Goal: Task Accomplishment & Management: Manage account settings

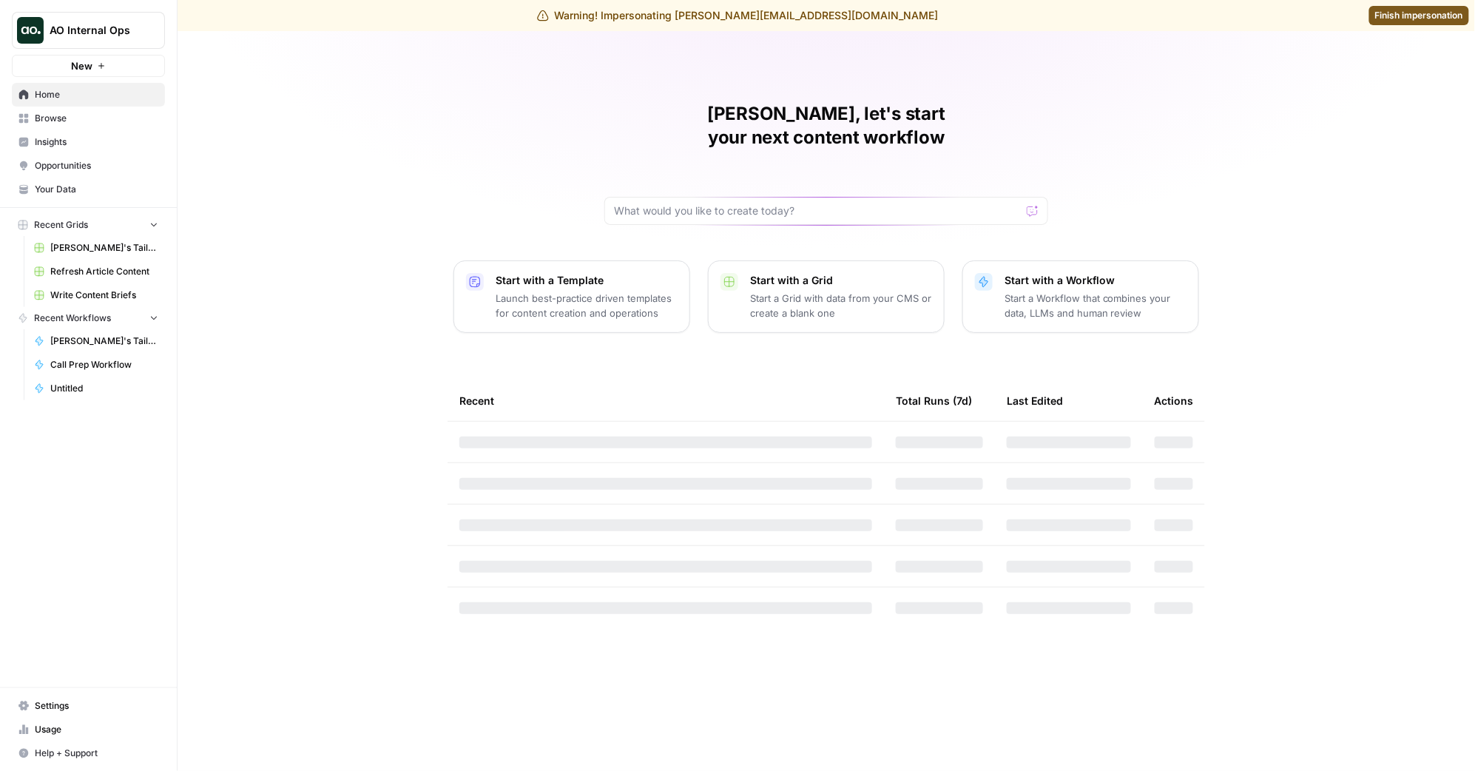
click at [1395, 16] on span "Finish impersonation" at bounding box center [1419, 15] width 88 height 13
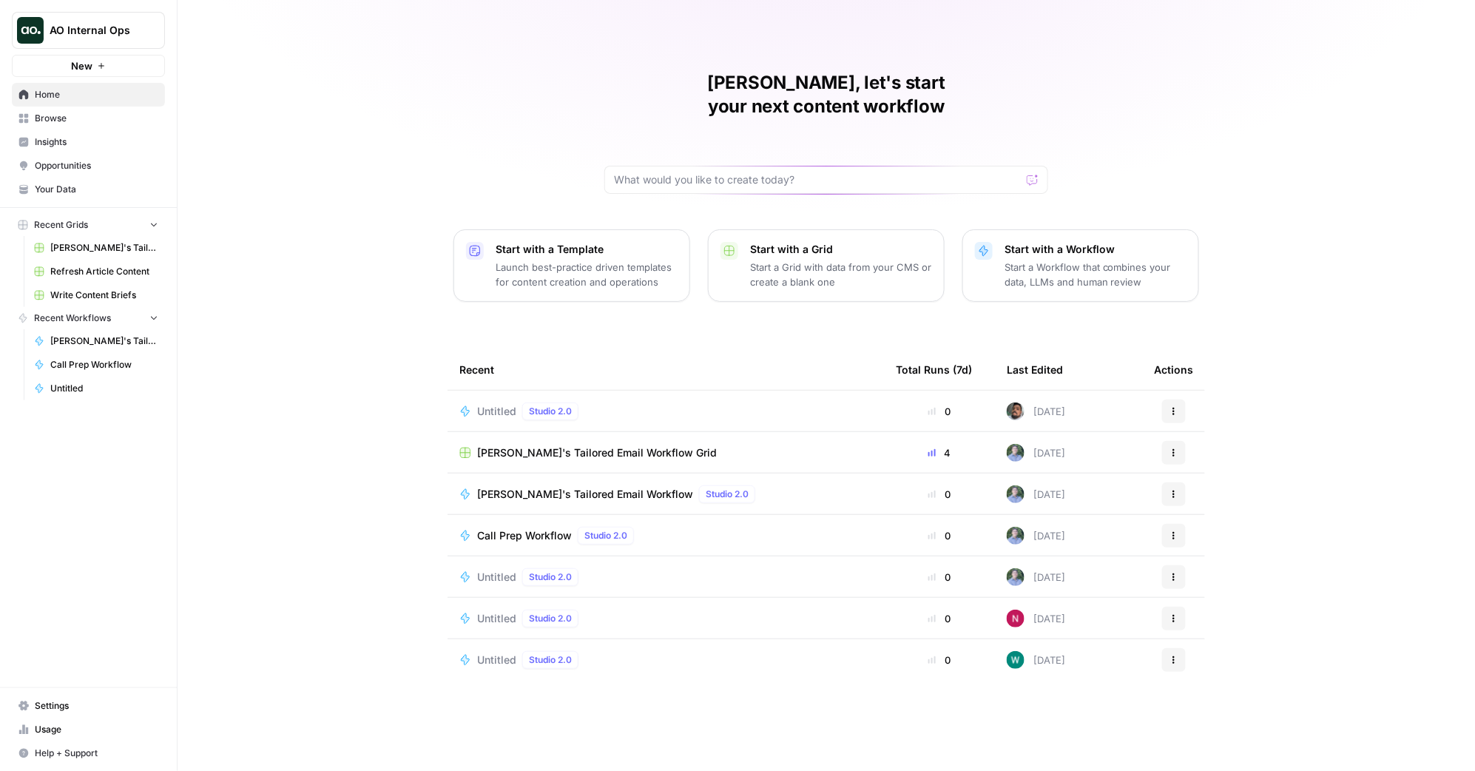
click at [155, 50] on div "AO Internal Ops New" at bounding box center [88, 38] width 177 height 77
click at [149, 44] on button "AO Internal Ops" at bounding box center [88, 30] width 153 height 37
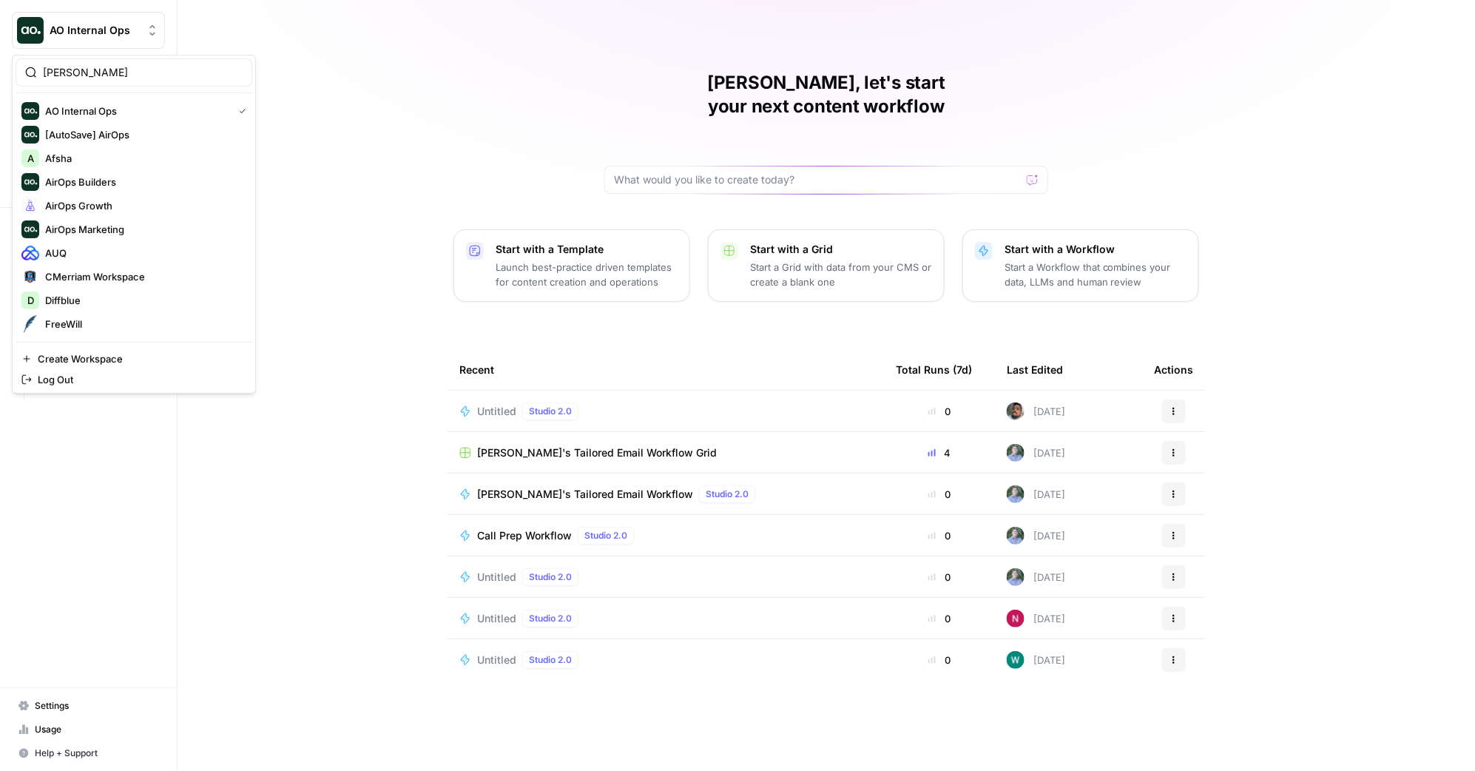
type input "power"
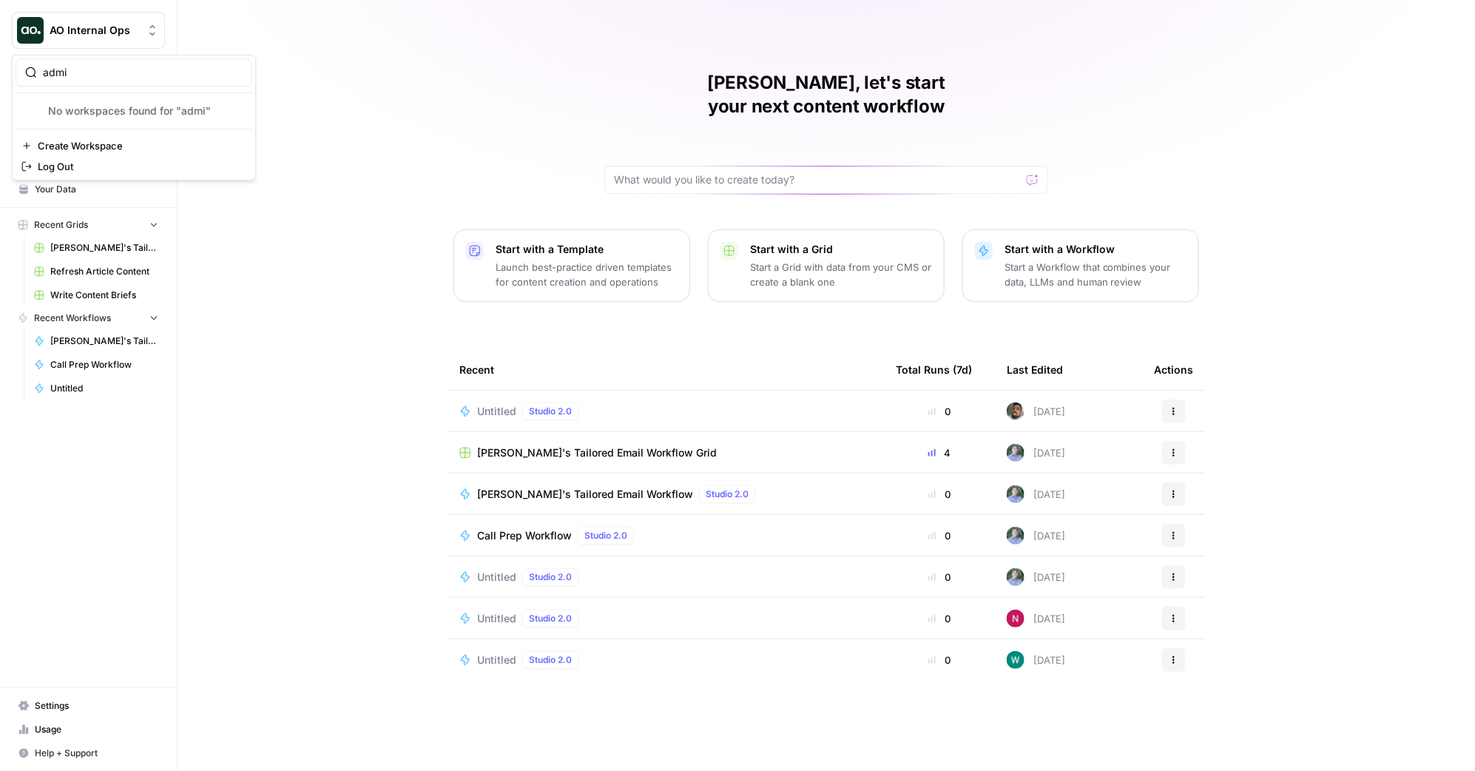
type input "admin"
click at [137, 41] on button "AO Internal Ops" at bounding box center [88, 30] width 153 height 37
click at [125, 36] on span "AO Internal Ops" at bounding box center [94, 30] width 89 height 15
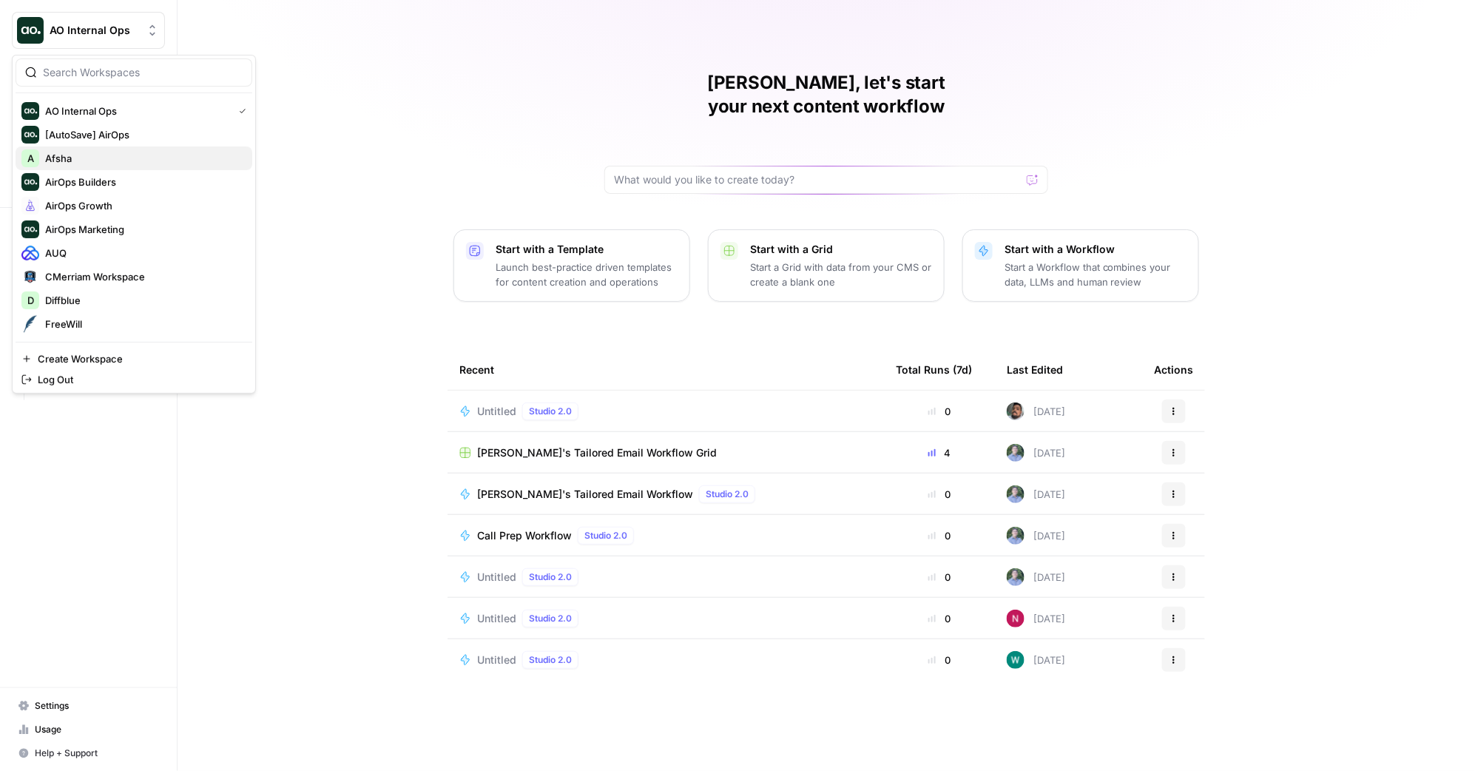
scroll to position [284, 0]
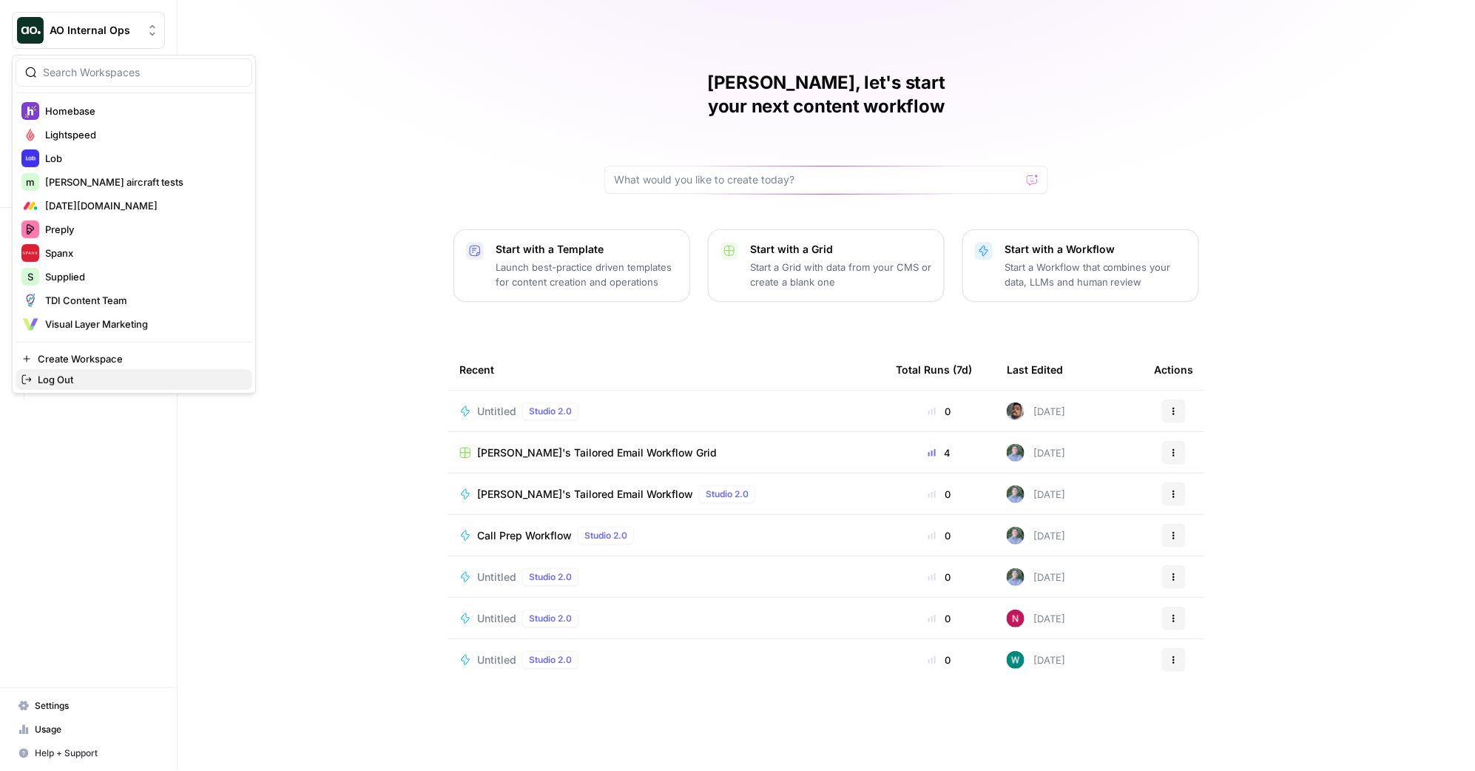
click at [69, 385] on span "Log Out" at bounding box center [139, 379] width 203 height 15
